Goal: Transaction & Acquisition: Purchase product/service

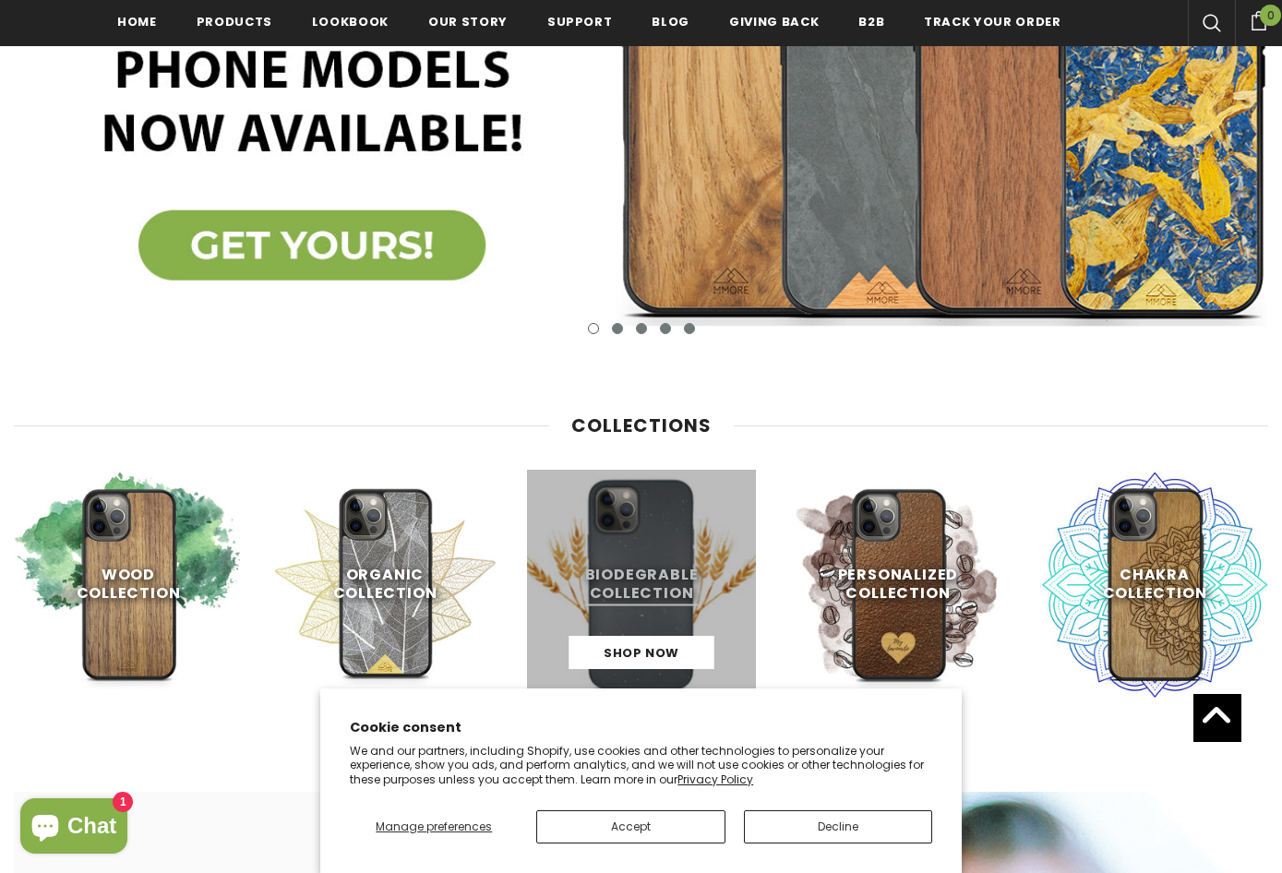
scroll to position [554, 0]
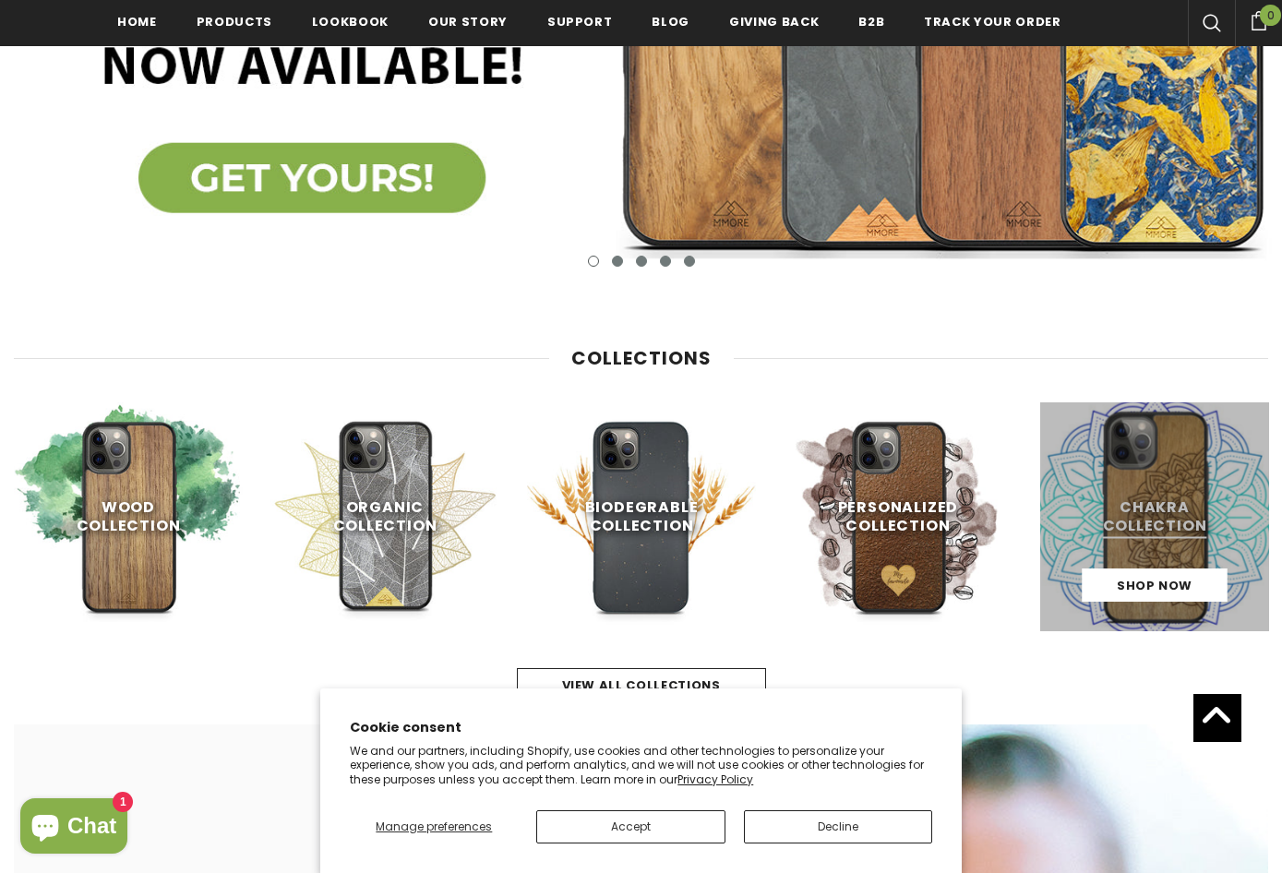
click at [1143, 496] on link at bounding box center [1154, 516] width 229 height 229
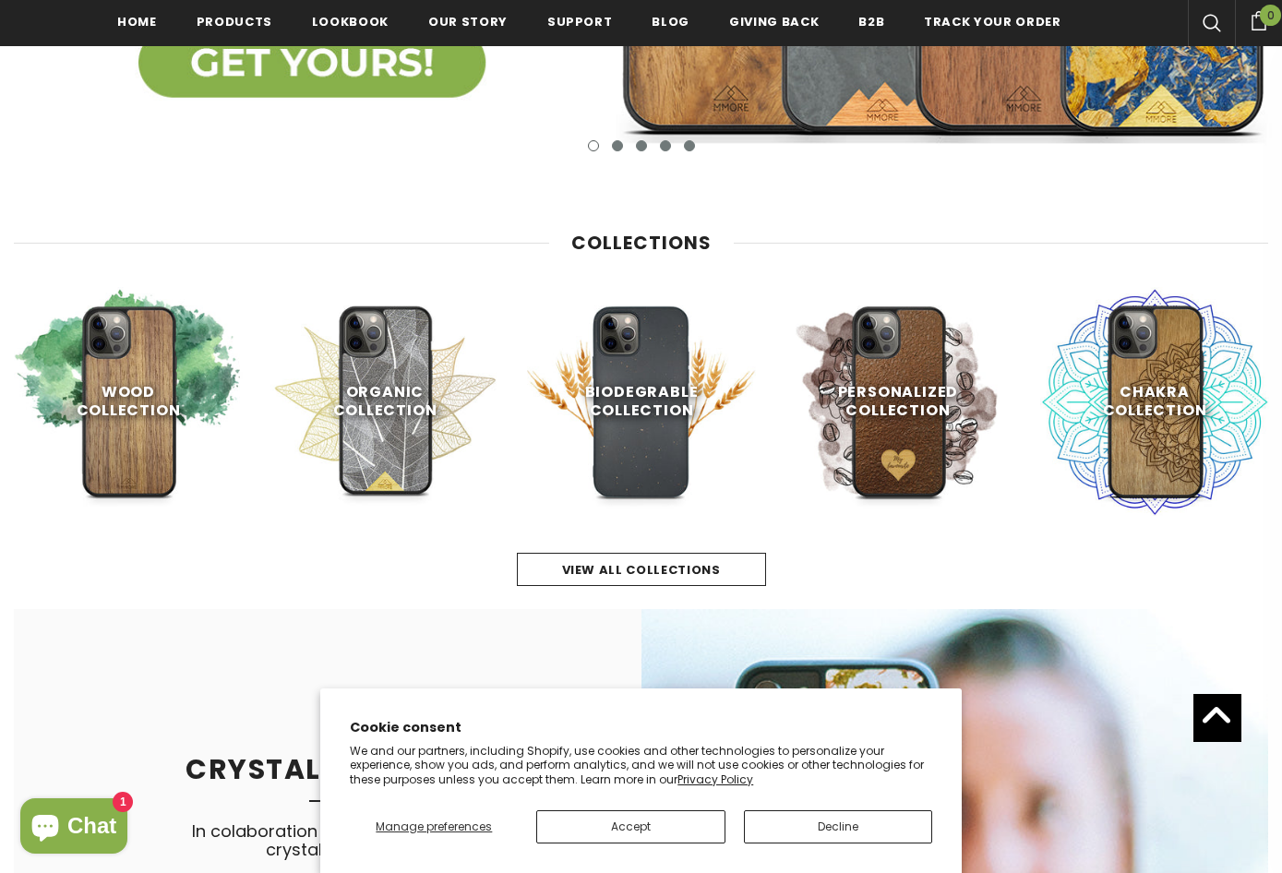
scroll to position [835, 0]
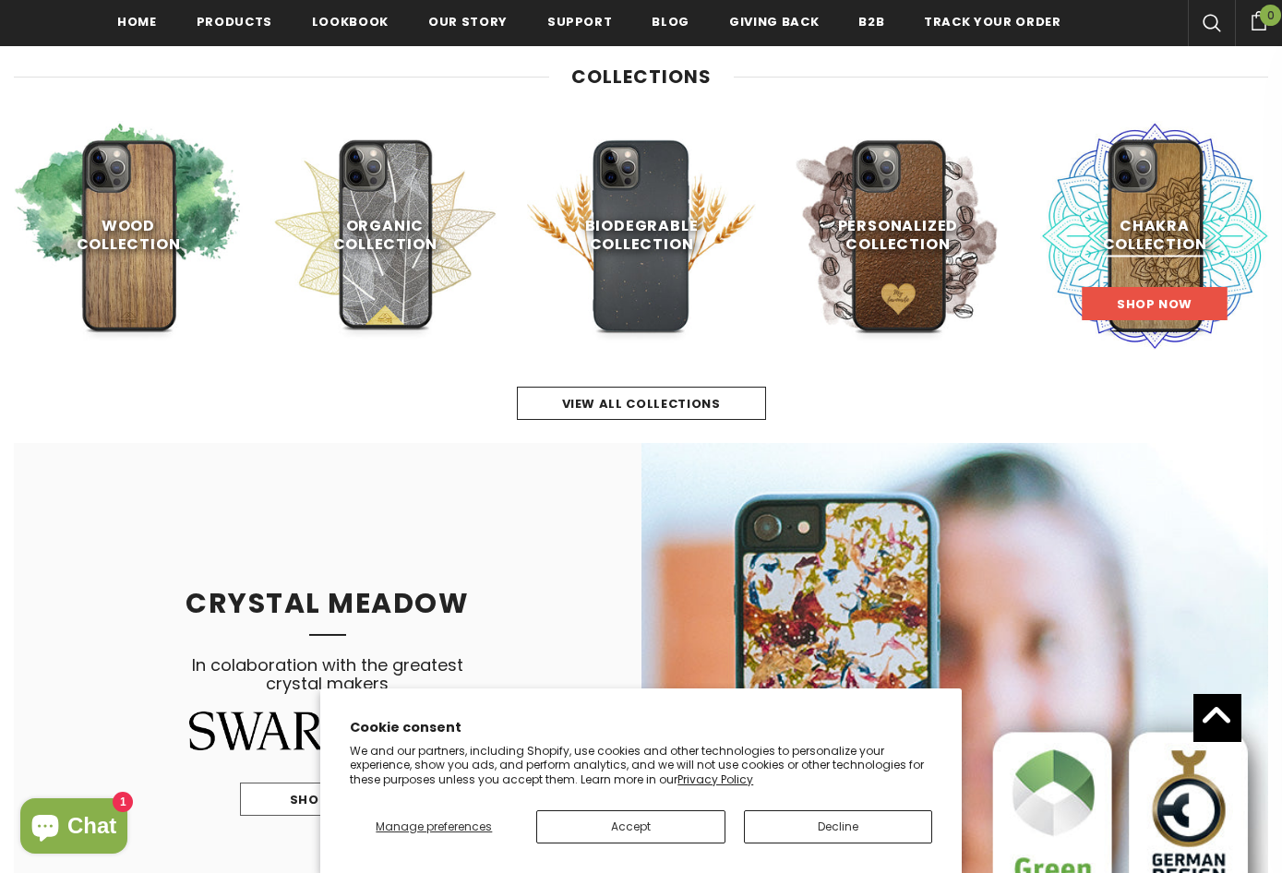
click at [1157, 304] on span "Shop Now" at bounding box center [1155, 304] width 76 height 18
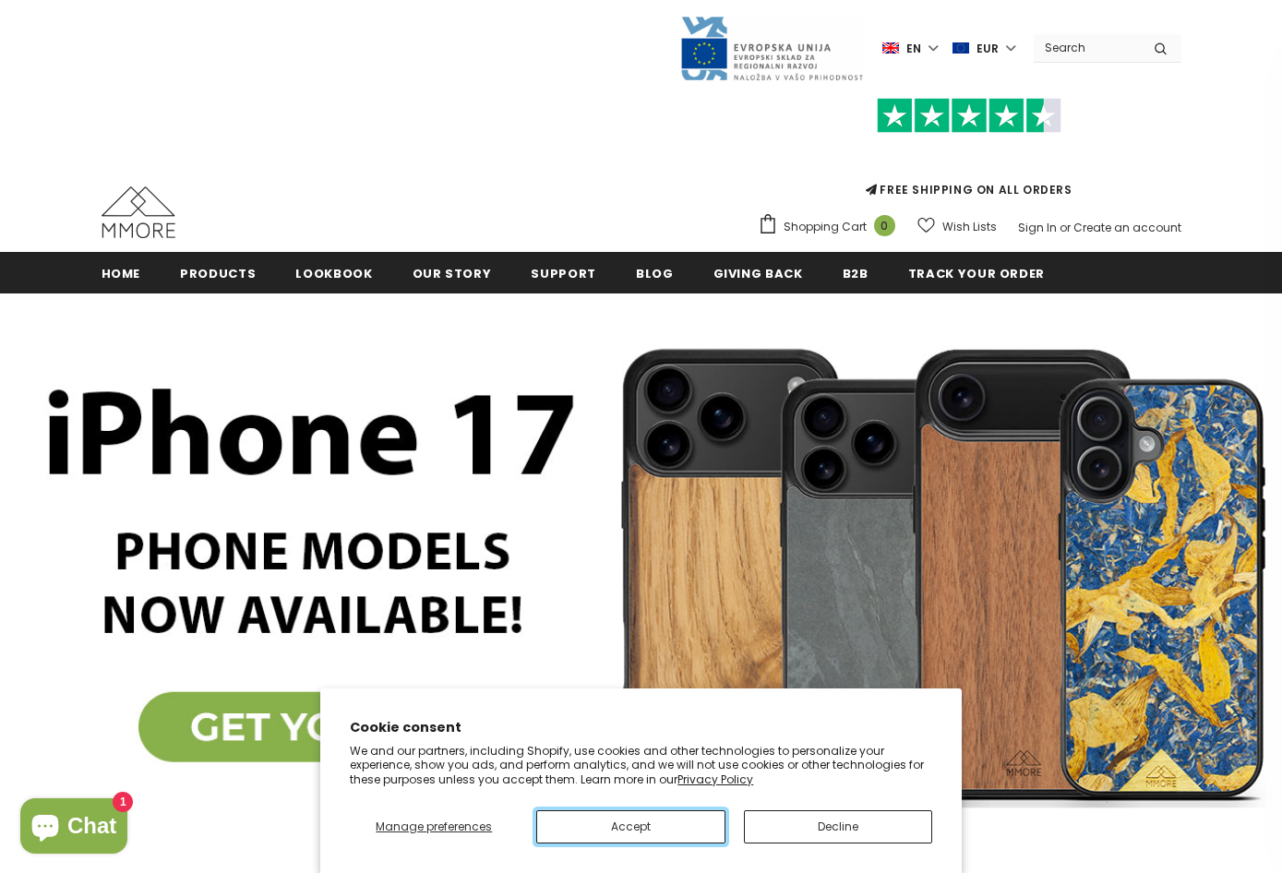
click at [684, 832] on button "Accept" at bounding box center [630, 826] width 188 height 33
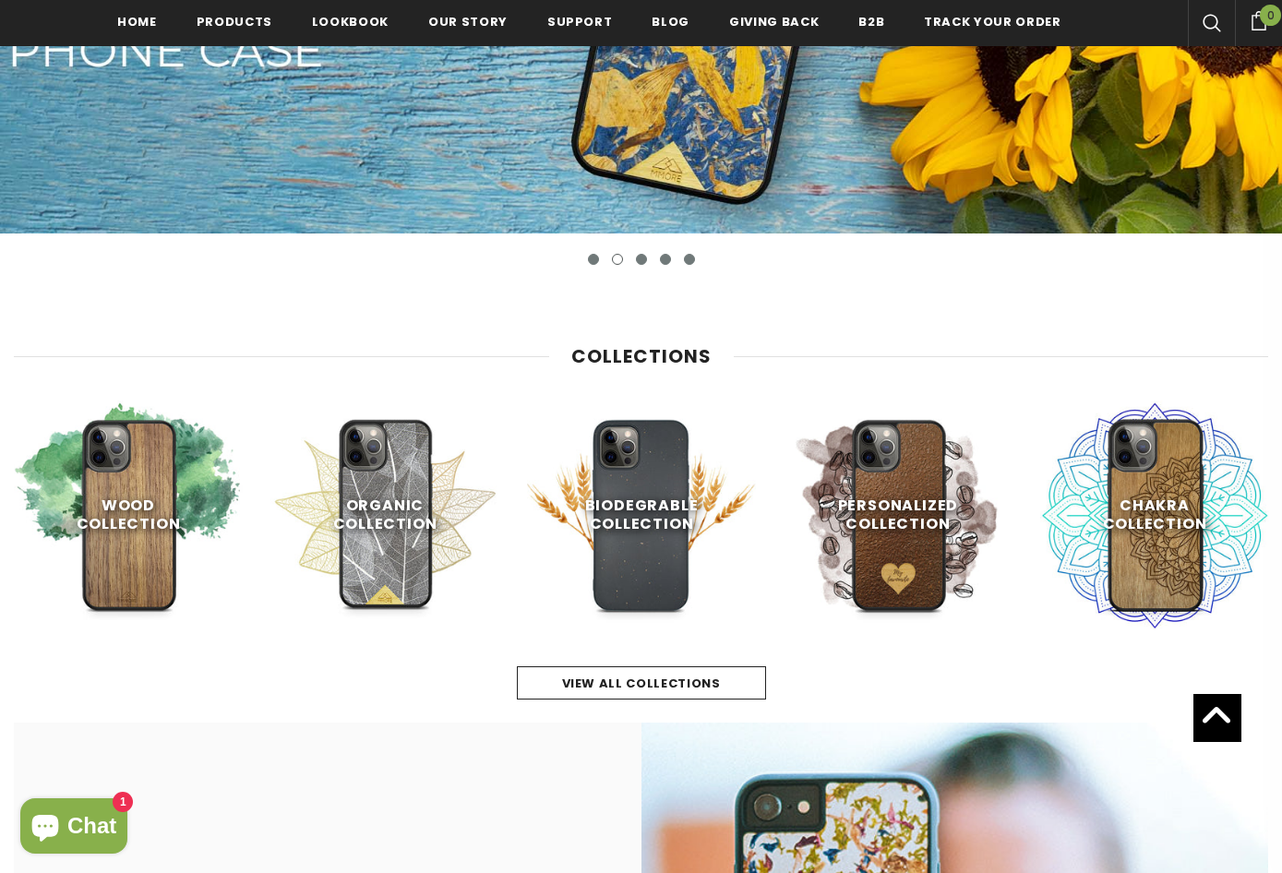
scroll to position [462, 0]
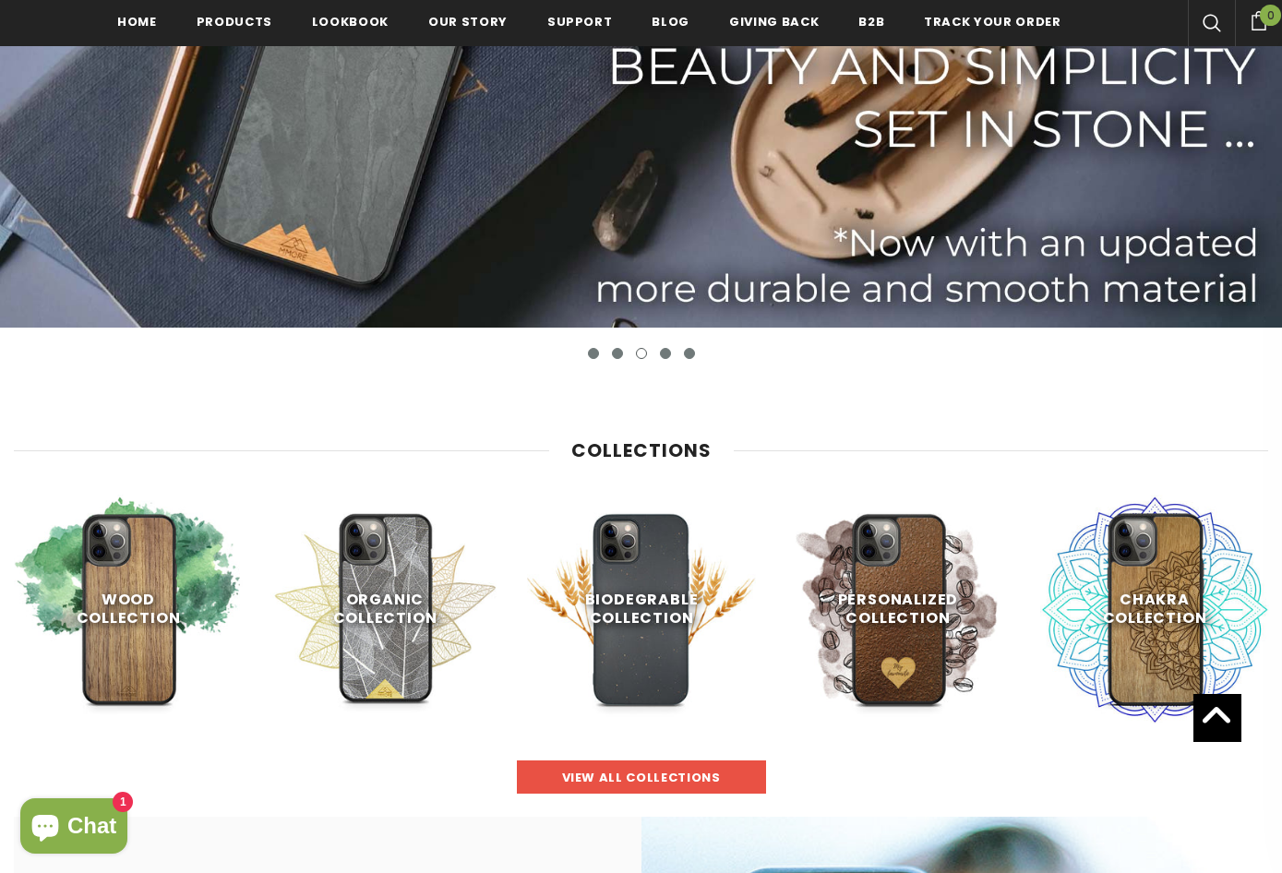
click at [616, 776] on span "view all collections" at bounding box center [641, 778] width 159 height 18
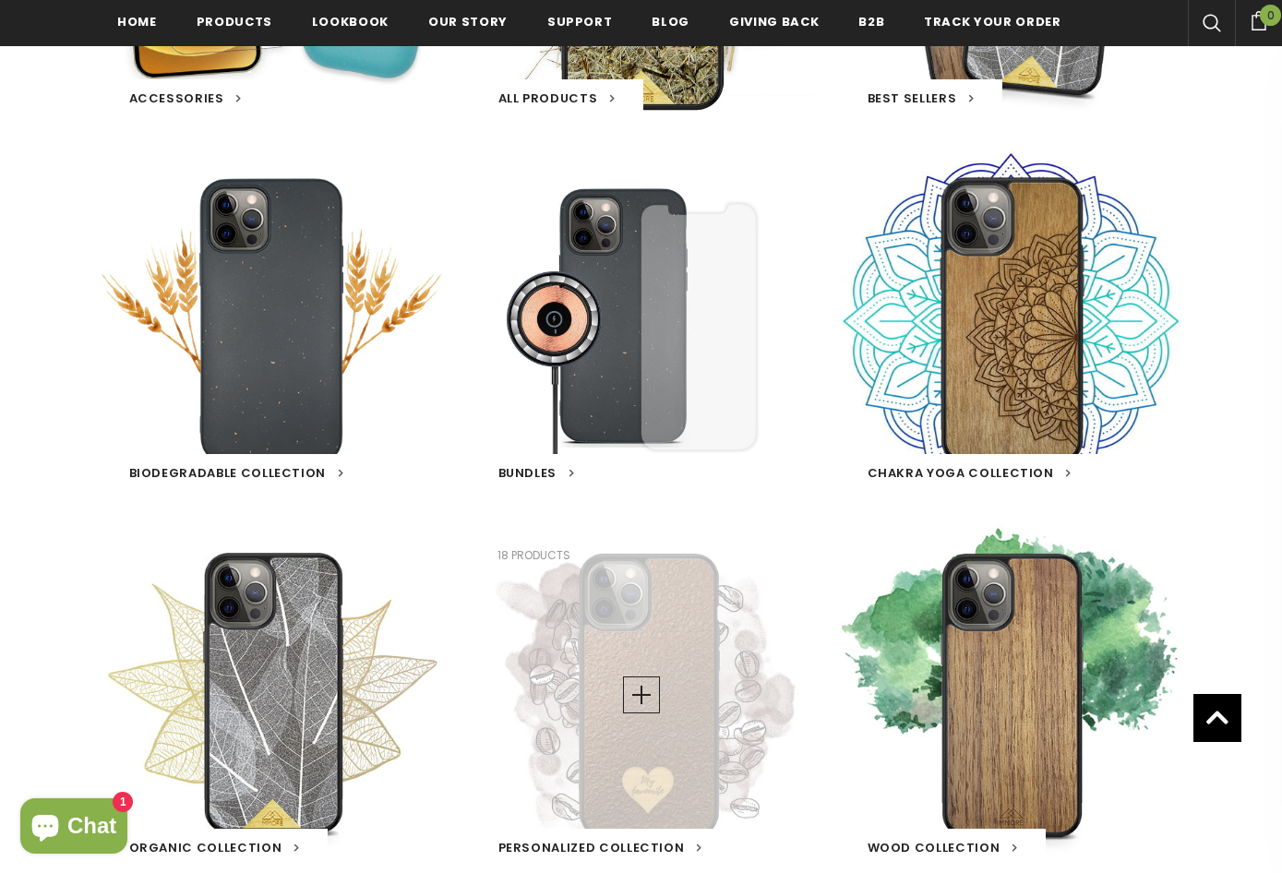
scroll to position [651, 0]
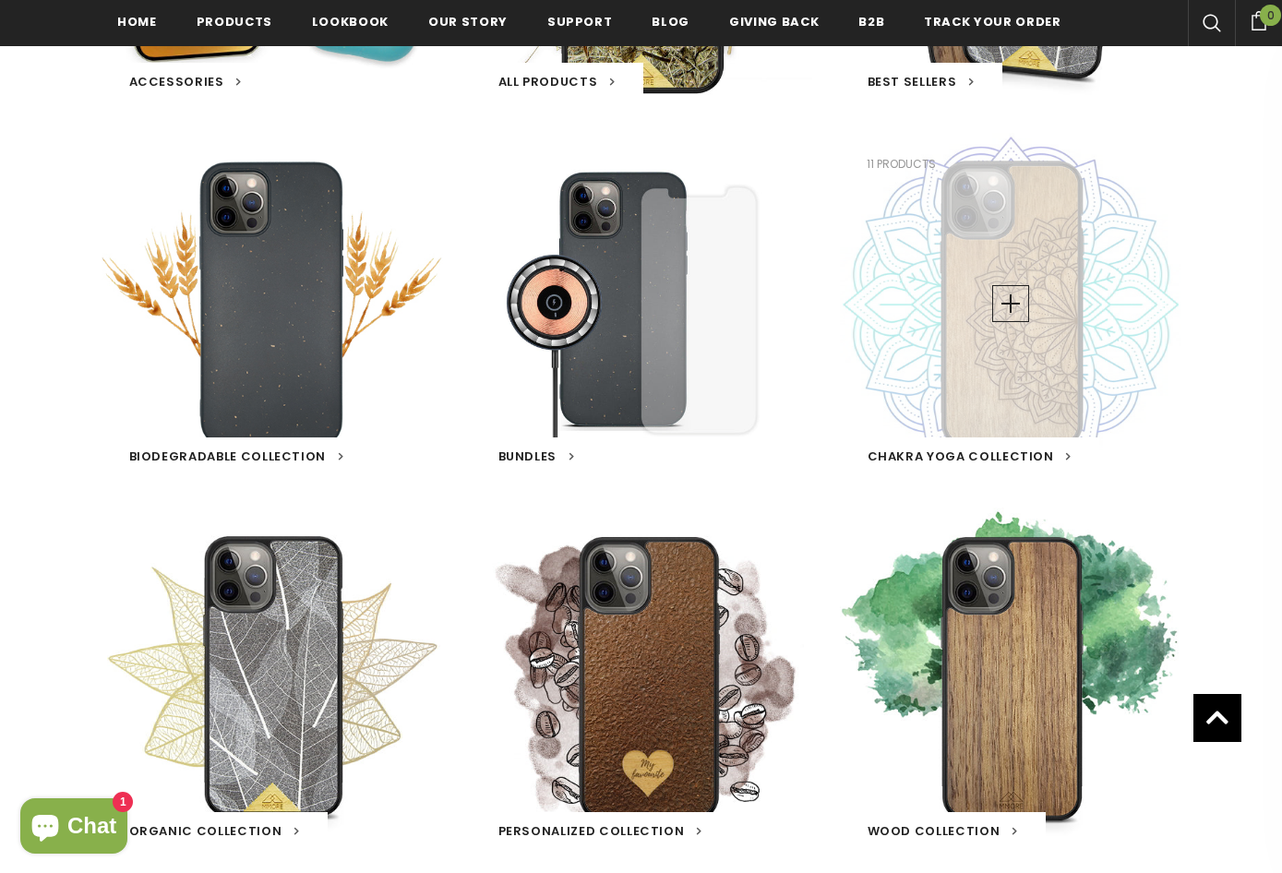
click at [1040, 458] on span "Chakra Yoga Collection" at bounding box center [961, 457] width 186 height 18
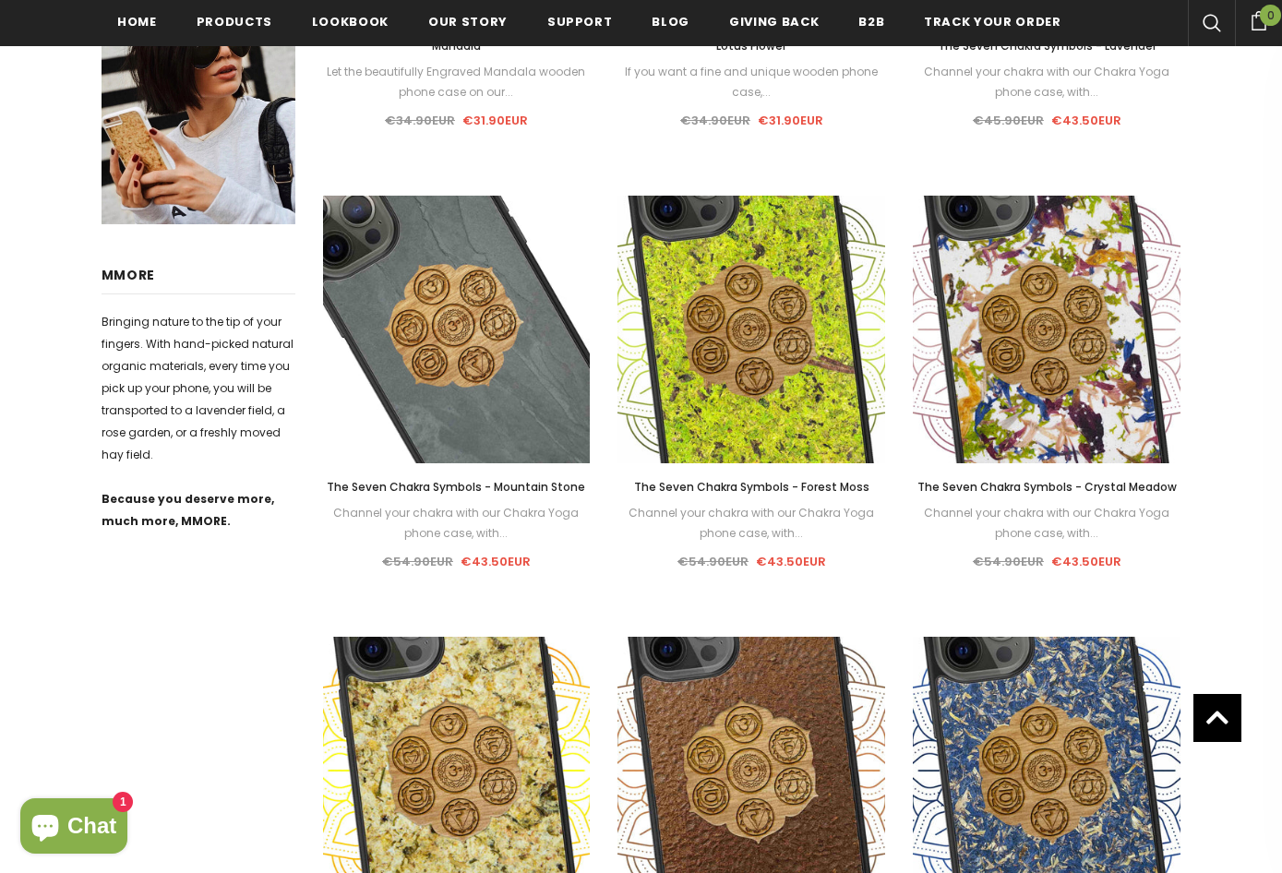
scroll to position [738, 0]
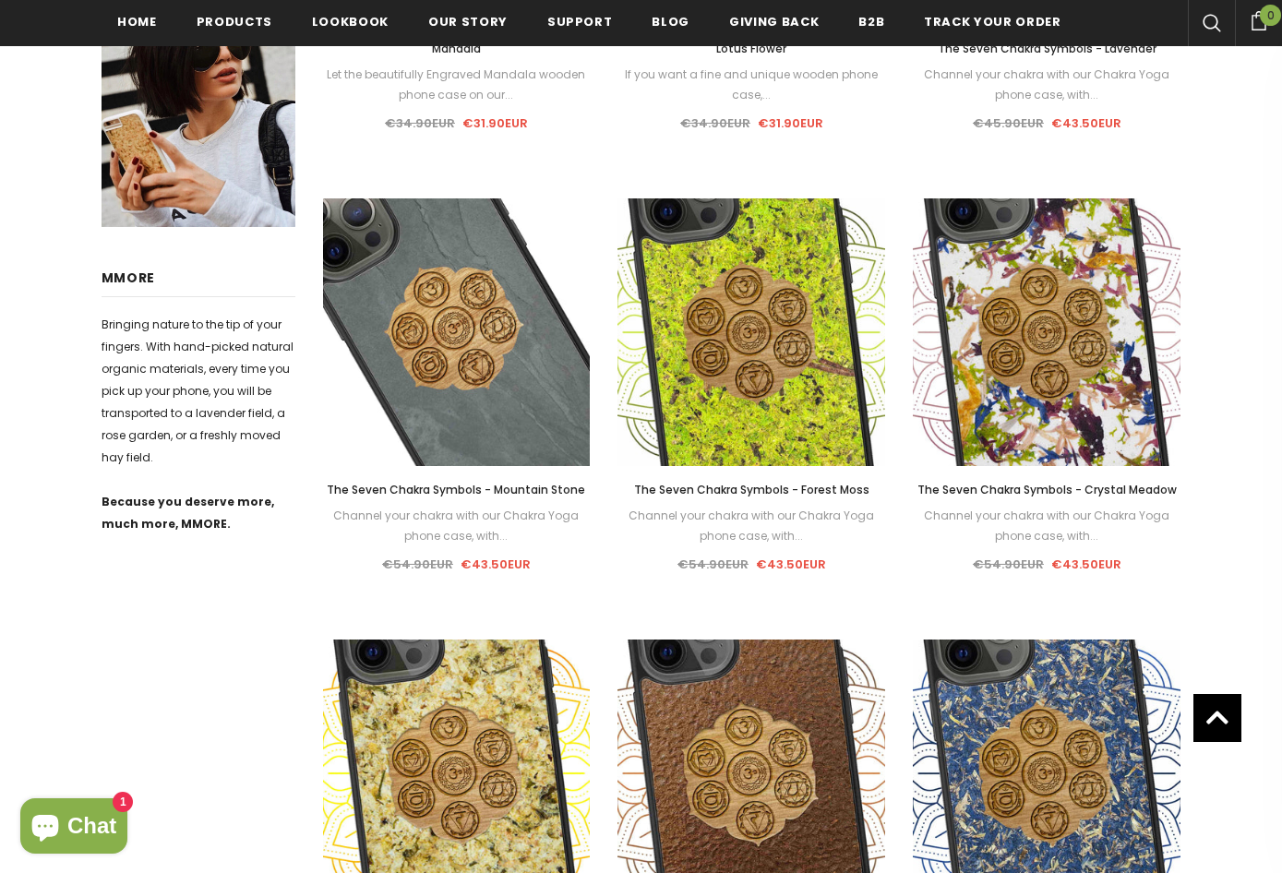
drag, startPoint x: 594, startPoint y: 544, endPoint x: 606, endPoint y: 581, distance: 39.1
click at [606, 581] on div "Sale Select options Quick View The Seven Chakra Symbols - Forest Moss Channel y…" at bounding box center [751, 391] width 295 height 386
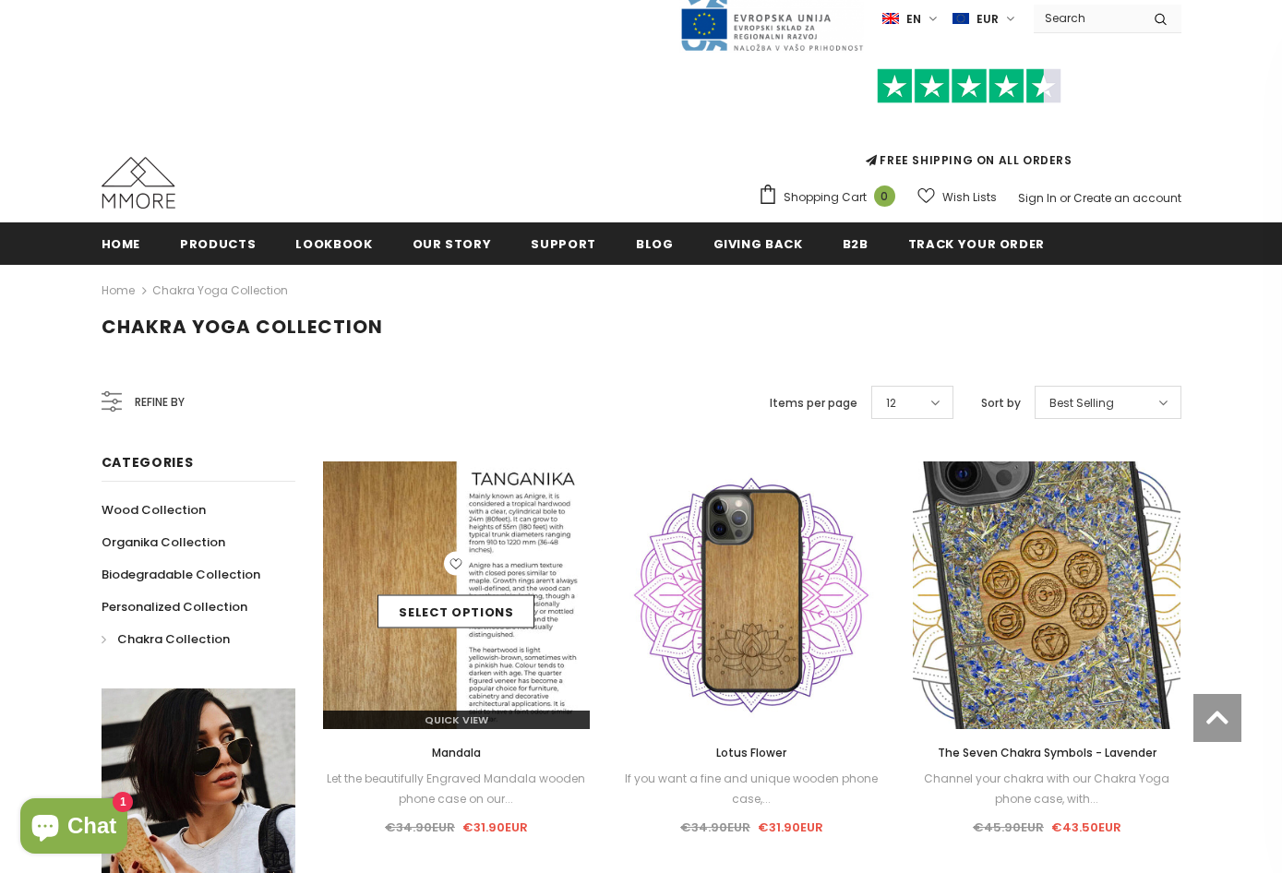
scroll to position [0, 0]
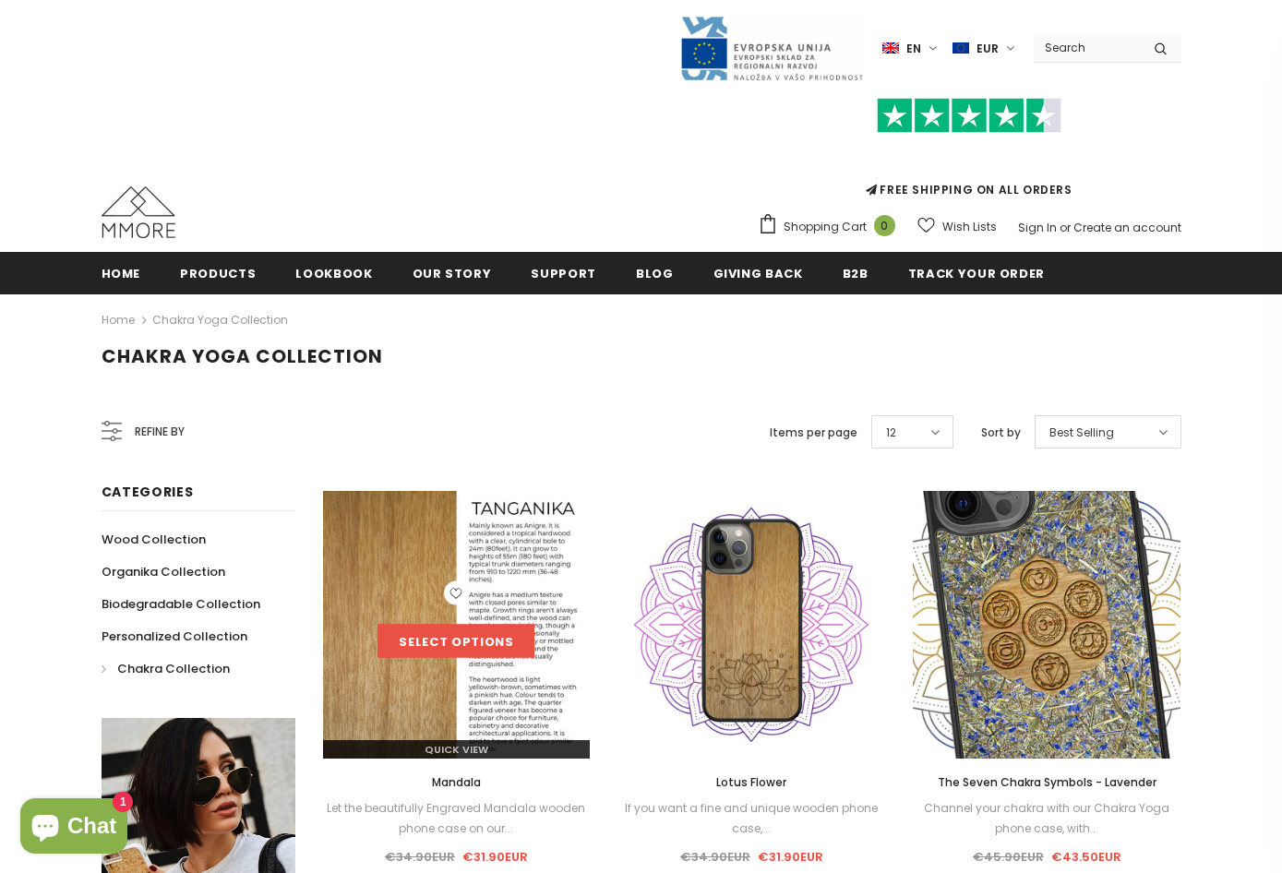
click at [480, 644] on link "Select options" at bounding box center [456, 641] width 157 height 33
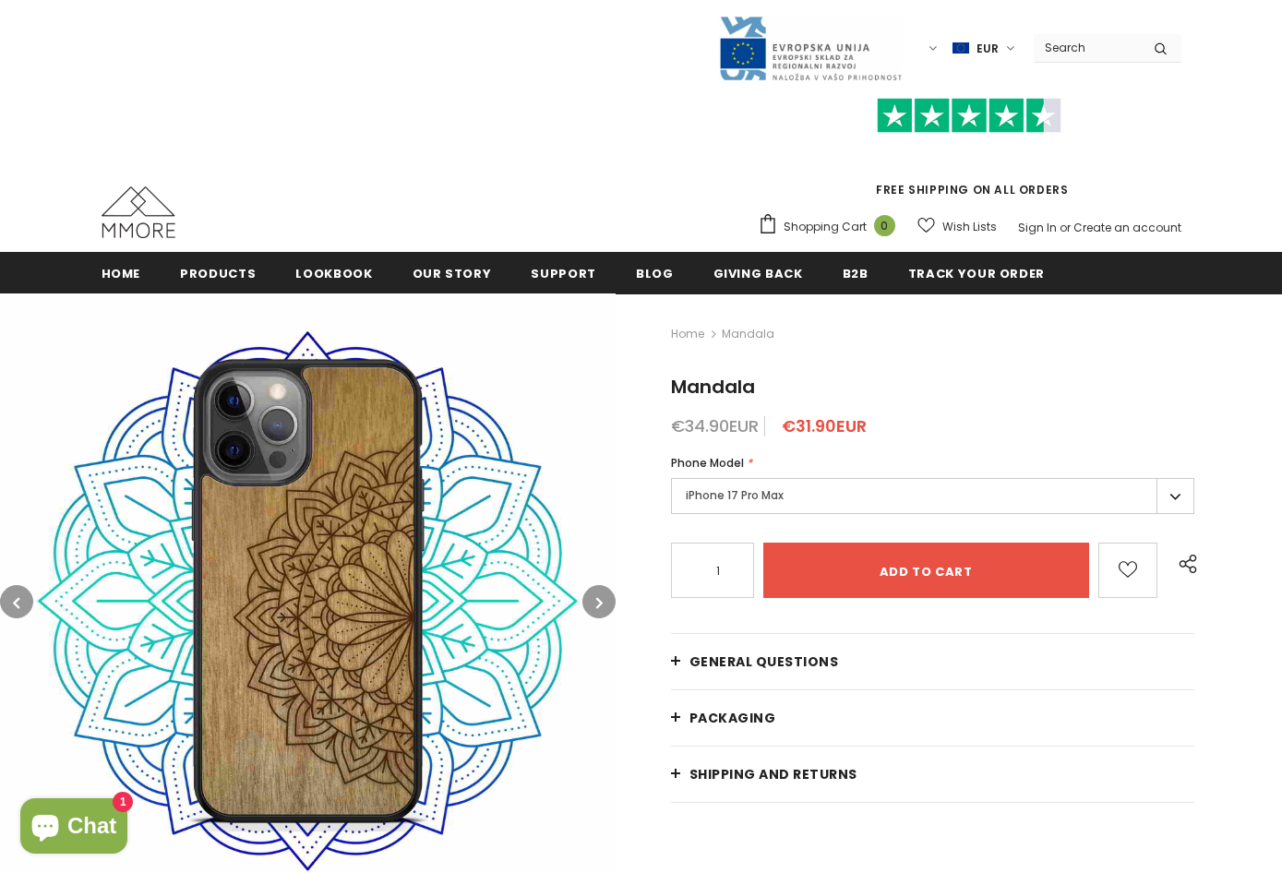
click at [820, 482] on label "iPhone 17 Pro Max" at bounding box center [933, 496] width 524 height 36
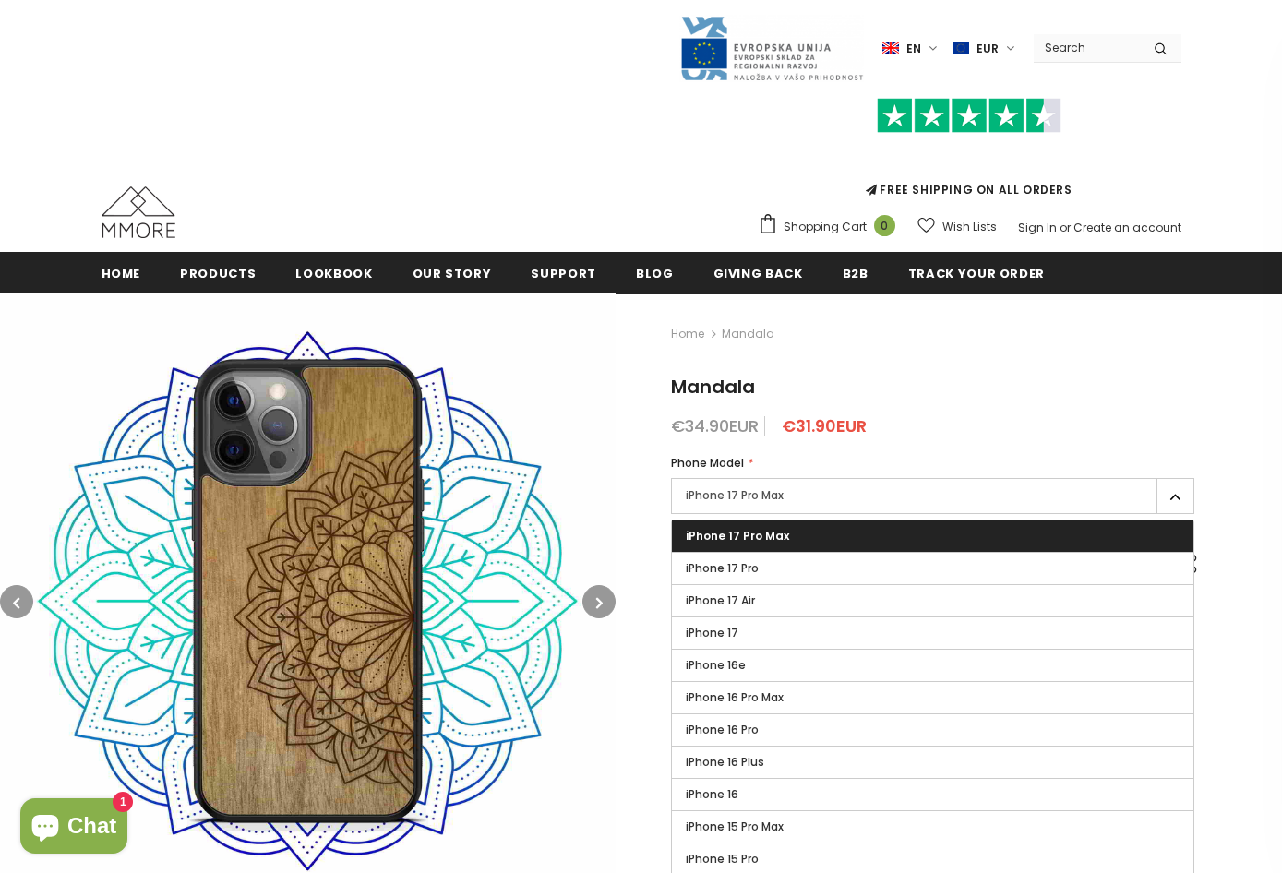
scroll to position [277, 0]
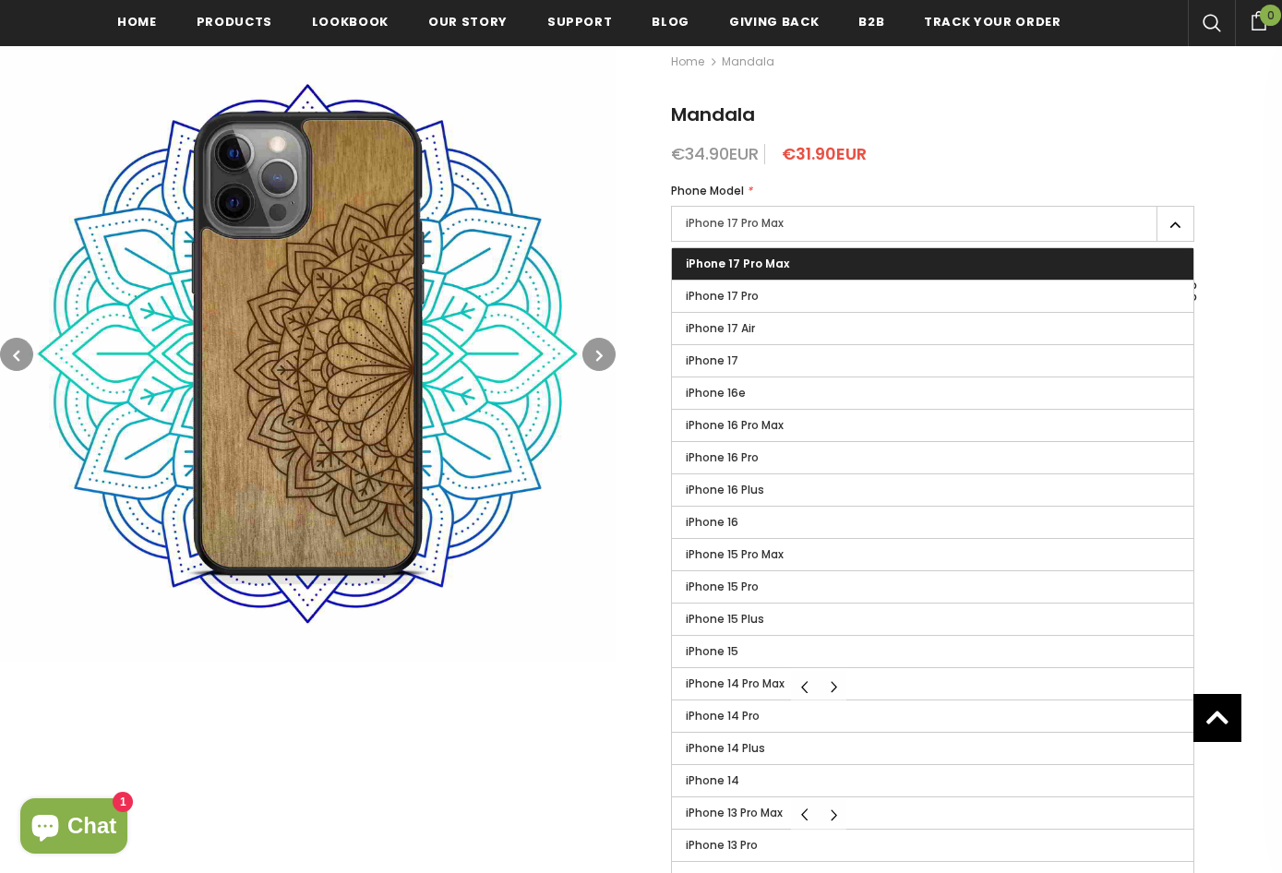
click at [1253, 372] on div "Home [GEOGRAPHIC_DATA] [GEOGRAPHIC_DATA] €34.90EUR €31.90EUR Phone Model * iPho…" at bounding box center [949, 580] width 666 height 1119
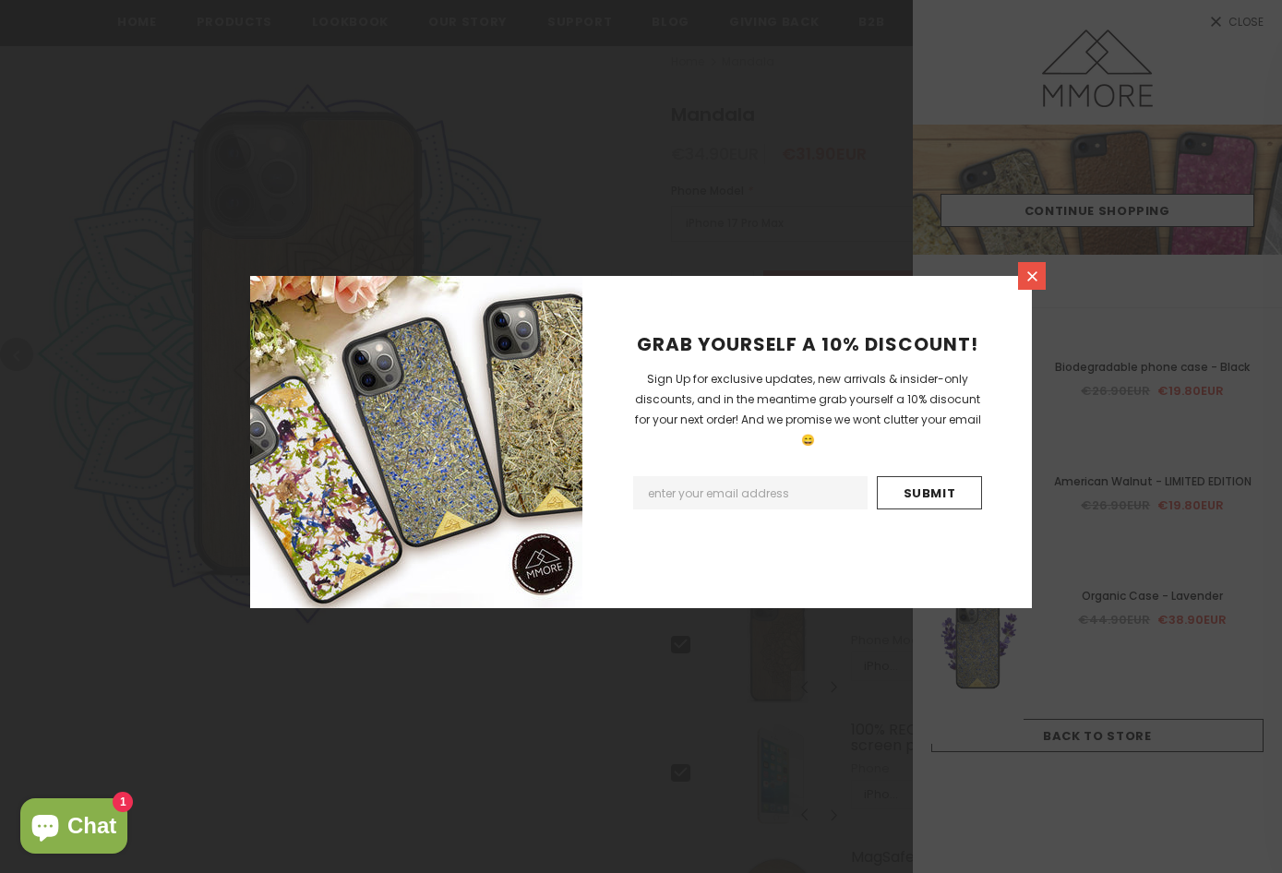
click at [1037, 270] on icon at bounding box center [1033, 277] width 16 height 16
